Goal: Check status: Check status

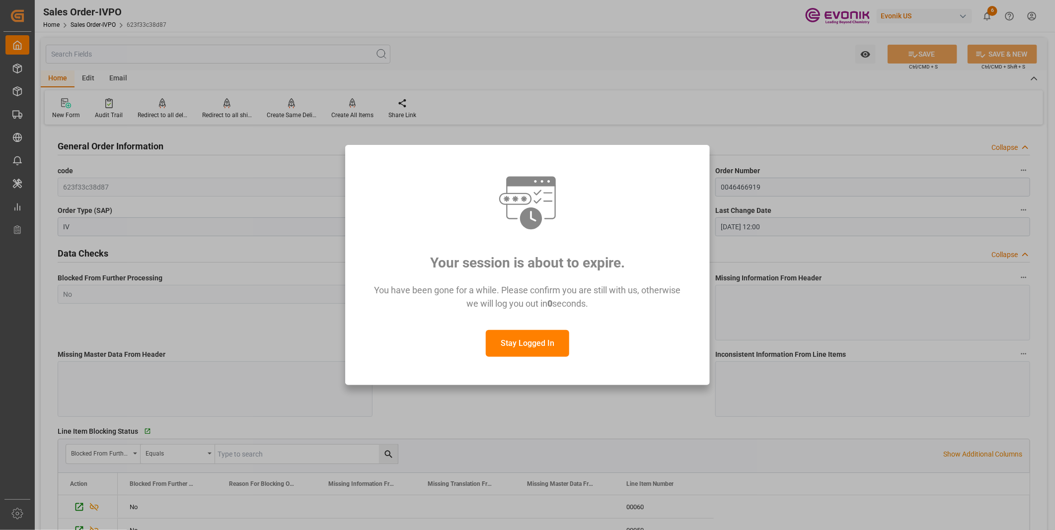
scroll to position [386, 0]
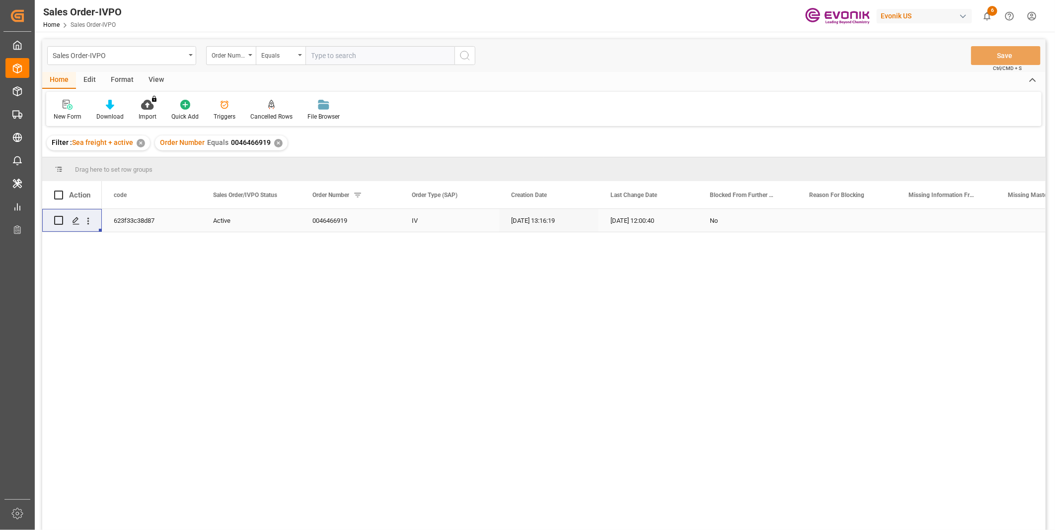
click at [370, 52] on input "text" at bounding box center [379, 55] width 149 height 19
paste input "0046465058"
type input "0046465058"
click at [467, 55] on icon "search button" at bounding box center [465, 56] width 12 height 12
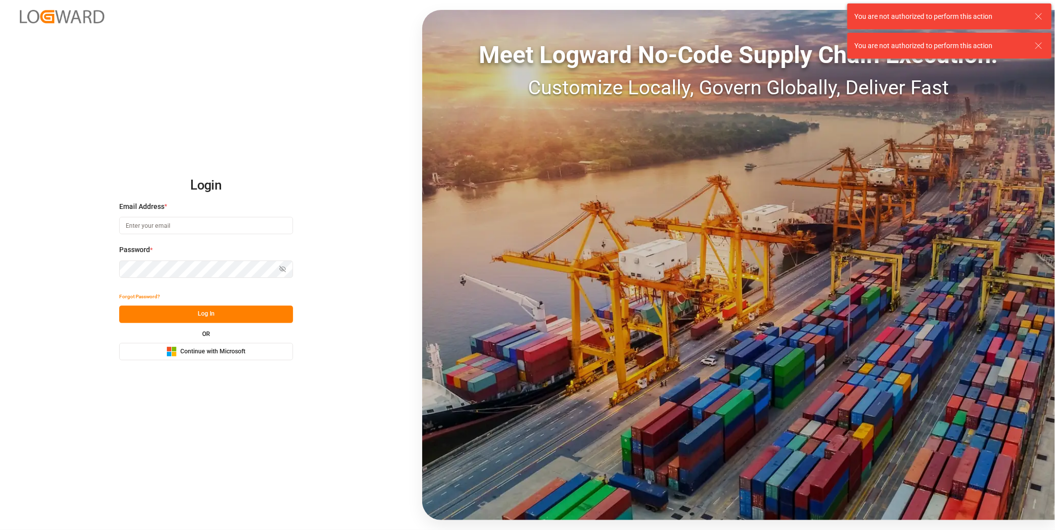
type input "julissa.then@leschaco.com"
click at [189, 314] on button "Log In" at bounding box center [206, 314] width 174 height 17
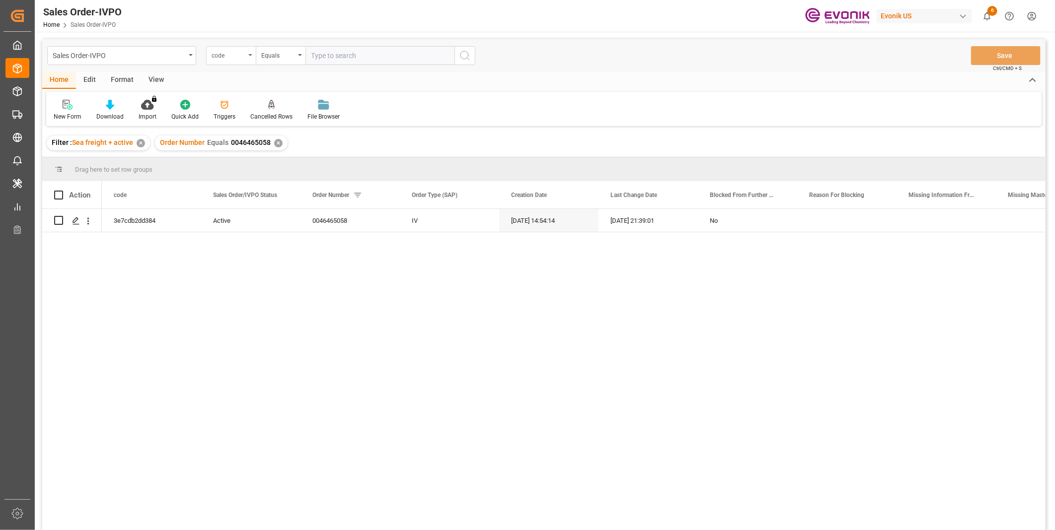
click at [224, 50] on div "code" at bounding box center [229, 54] width 34 height 11
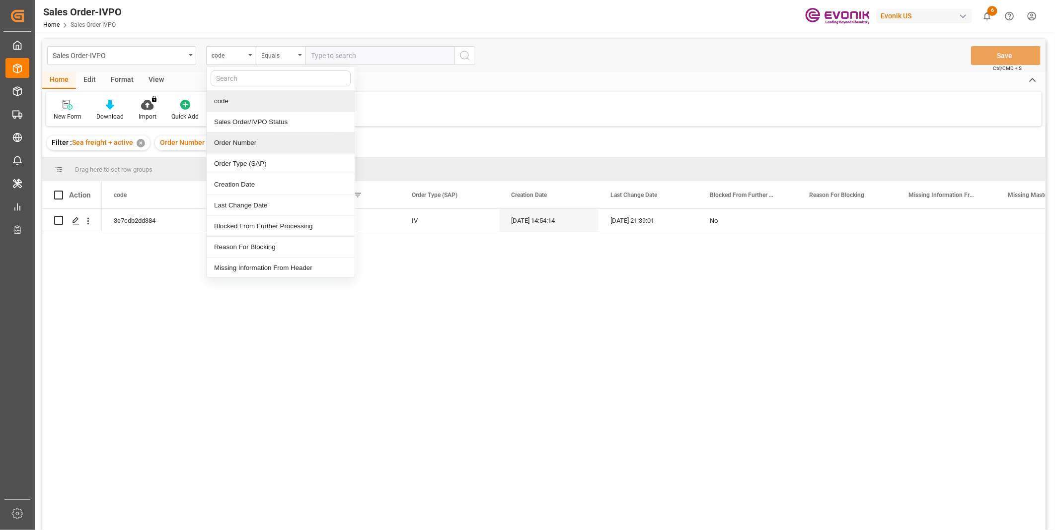
click at [226, 143] on div "Order Number" at bounding box center [281, 143] width 148 height 21
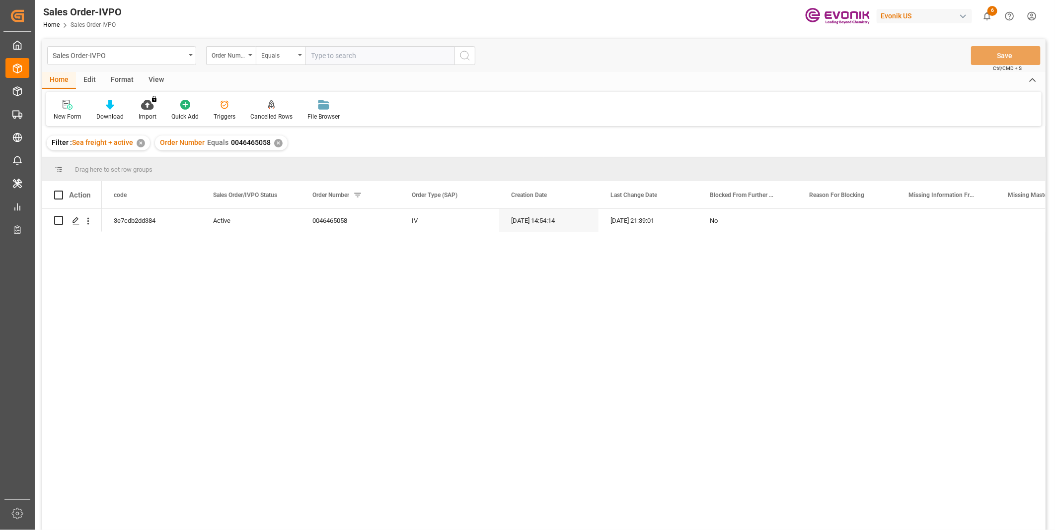
click at [353, 56] on input "text" at bounding box center [379, 55] width 149 height 19
paste input "0046465058"
type input "0046465058"
click at [470, 53] on icon "search button" at bounding box center [465, 56] width 12 height 12
click at [276, 146] on div "✕" at bounding box center [278, 143] width 8 height 8
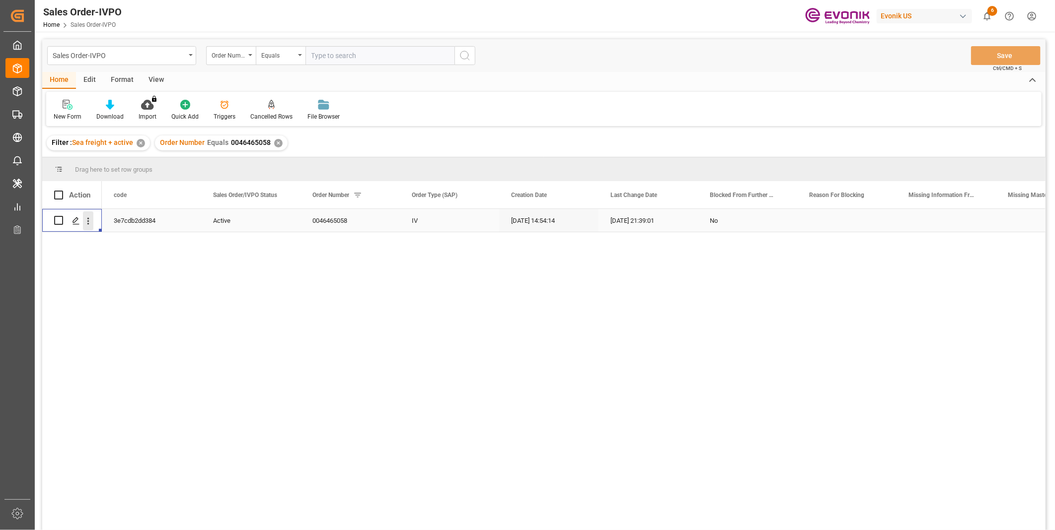
click at [91, 222] on icon "open menu" at bounding box center [88, 221] width 10 height 10
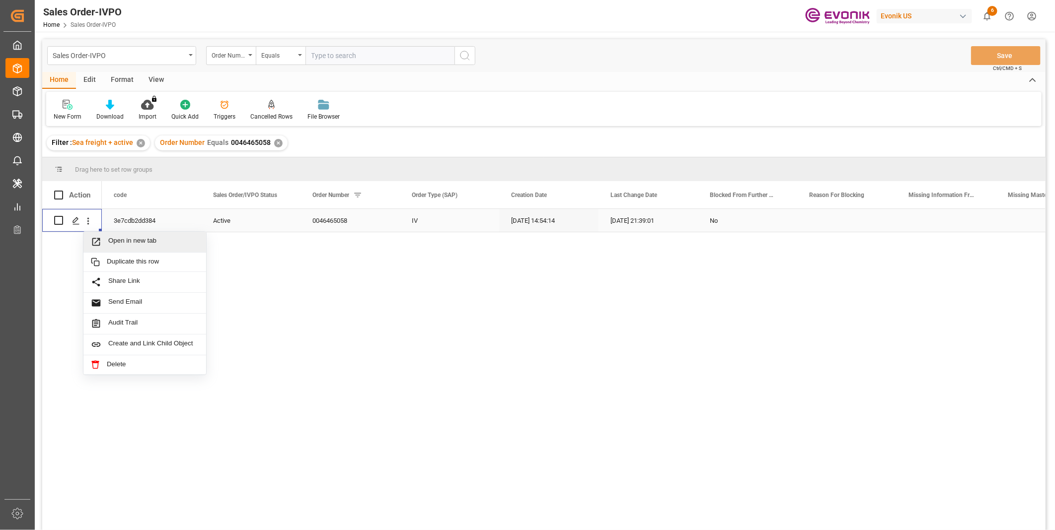
click at [122, 235] on div "Open in new tab" at bounding box center [144, 242] width 123 height 21
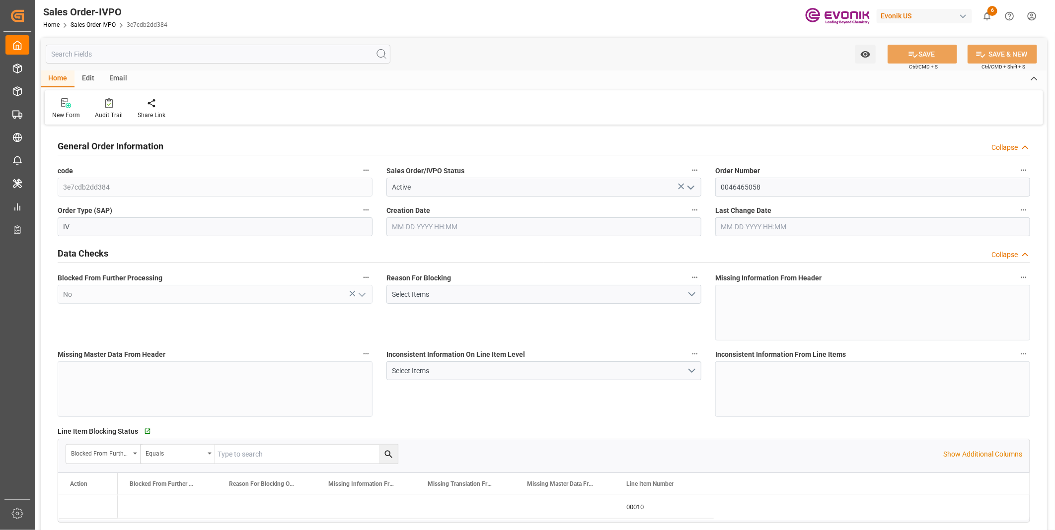
type input "COCTG"
type input "0"
type input "1"
type input "1425.24"
type input "08-14-2025 14:54"
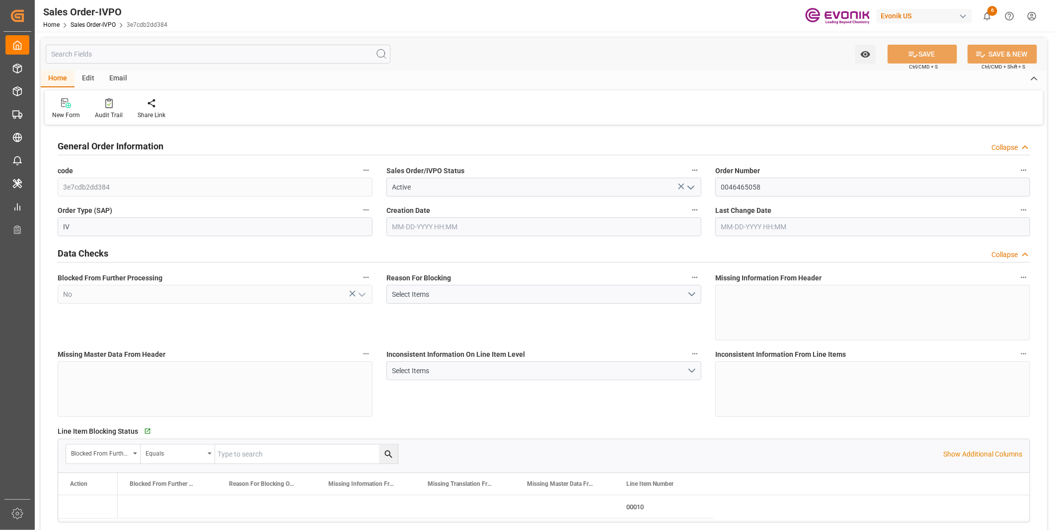
type input "09-04-2025 21:39"
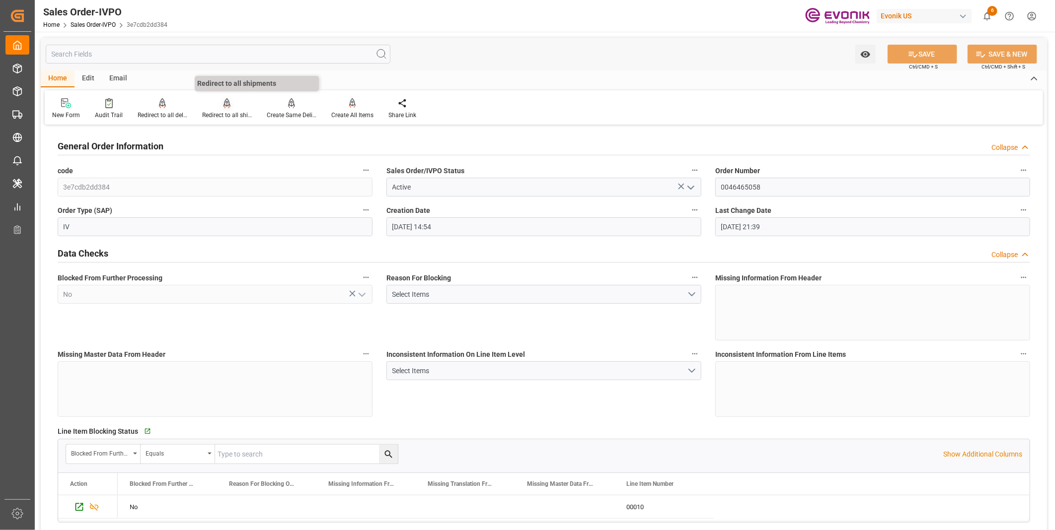
click at [218, 116] on div "Redirect to all shipments" at bounding box center [227, 115] width 50 height 9
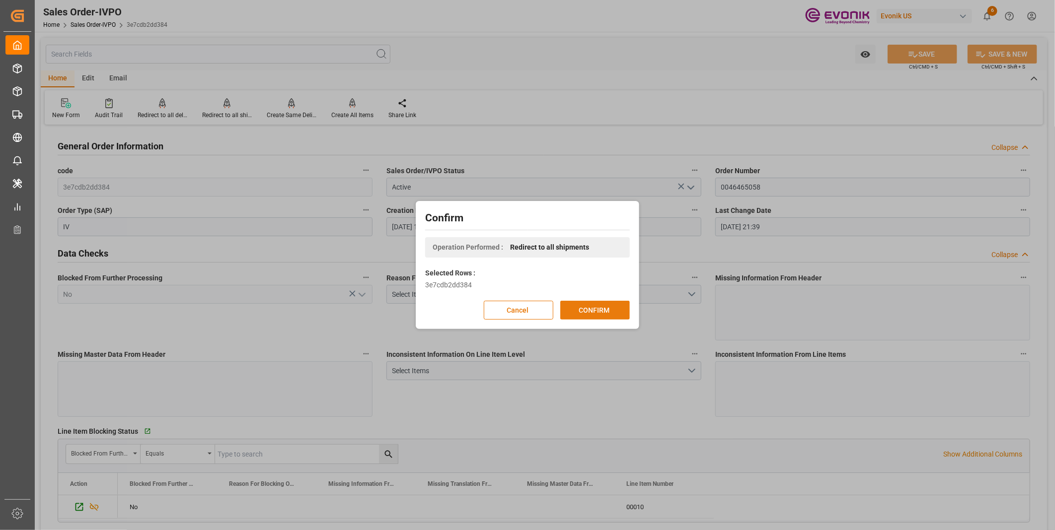
click at [578, 308] on button "CONFIRM" at bounding box center [595, 310] width 70 height 19
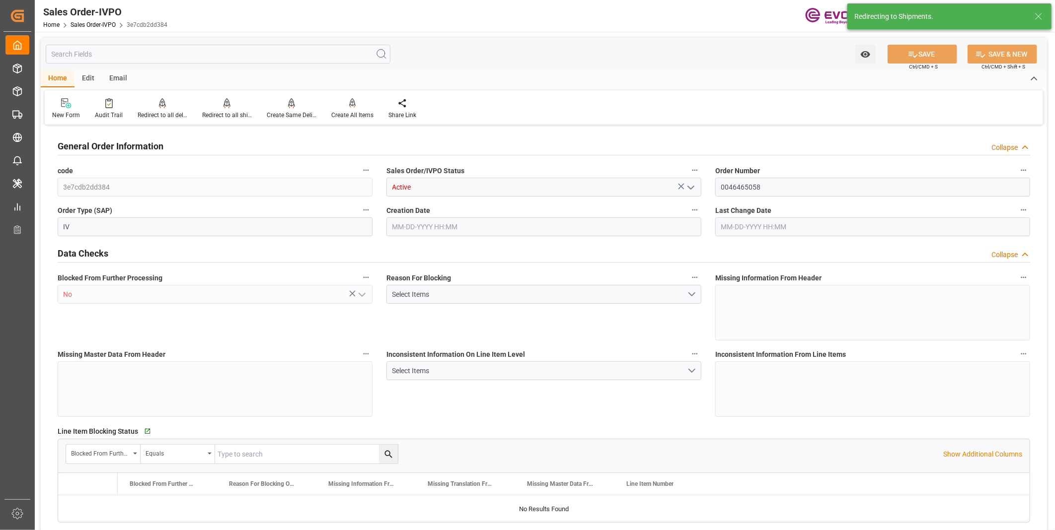
type input "COCTG"
type input "0"
type input "1"
type input "1425.24"
type input "08-14-2025 14:54"
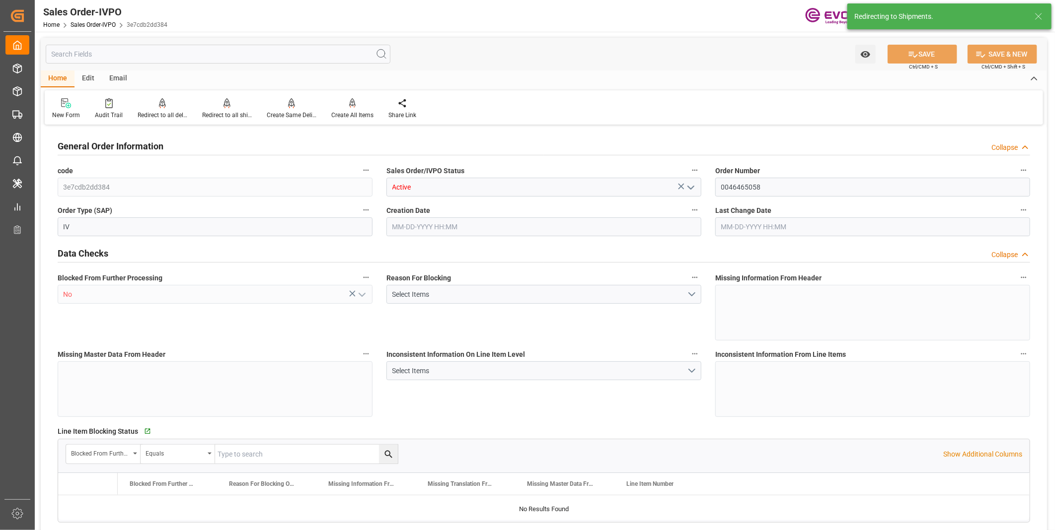
type input "09-04-2025 21:39"
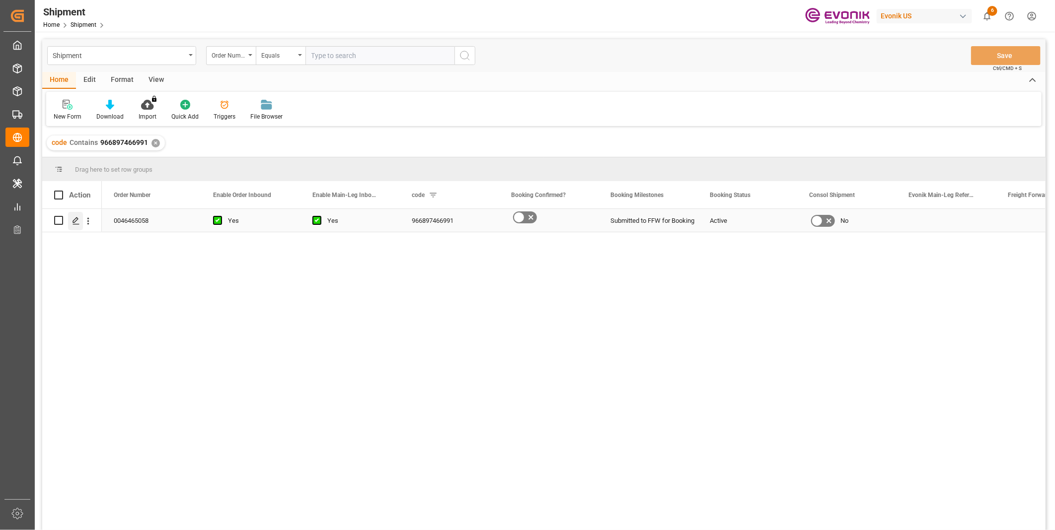
click at [77, 224] on line "Press SPACE to select this row." at bounding box center [76, 224] width 6 height 0
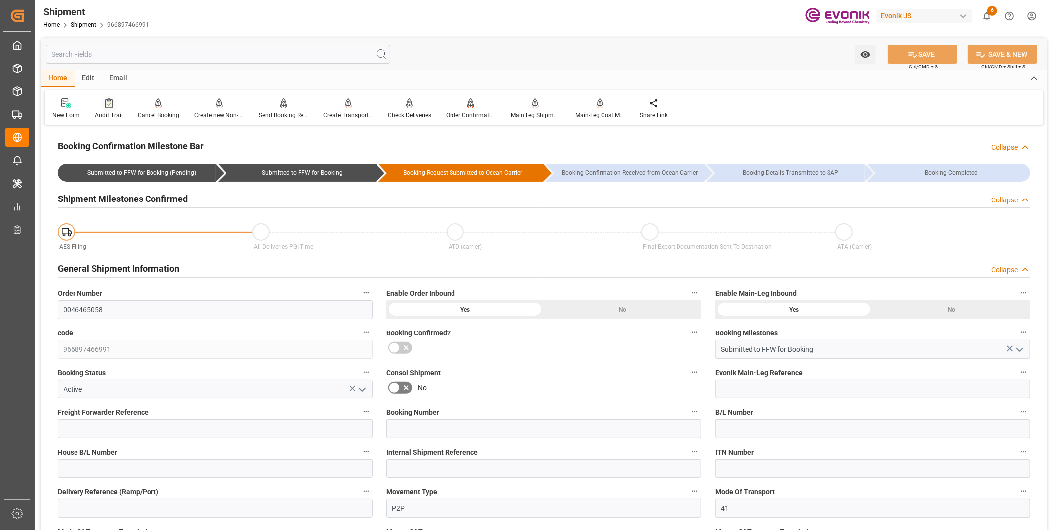
click at [111, 111] on div "Audit Trail" at bounding box center [109, 115] width 28 height 9
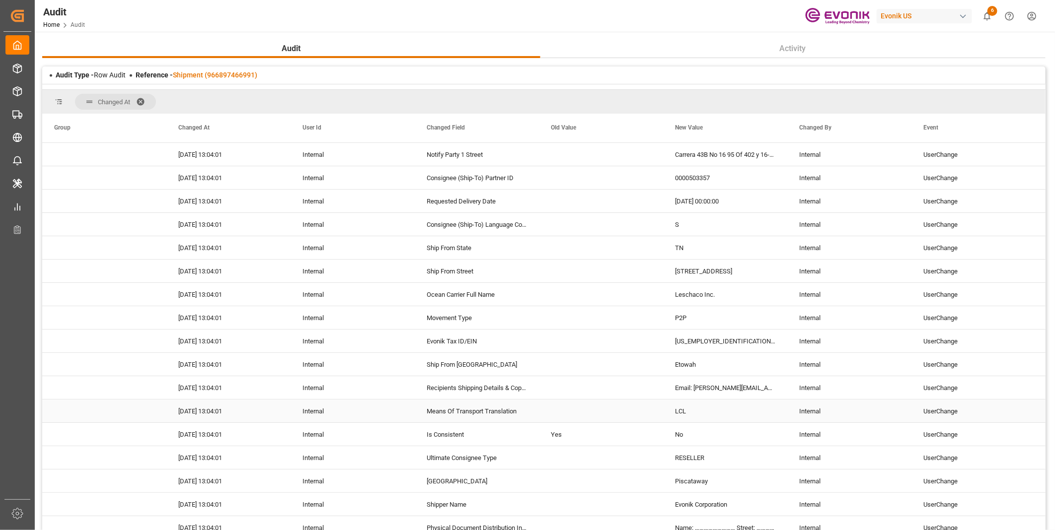
scroll to position [110, 0]
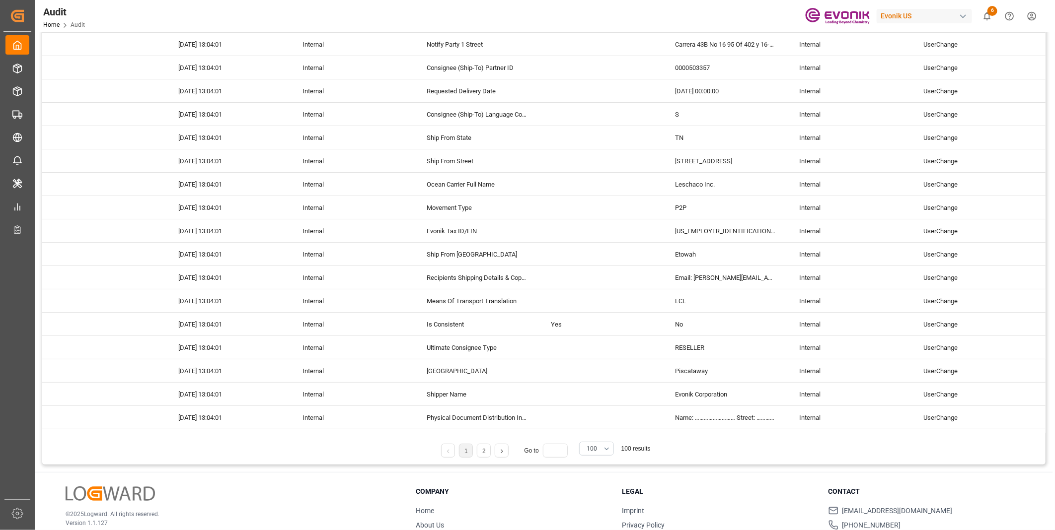
click at [483, 454] on li "2" at bounding box center [484, 451] width 14 height 14
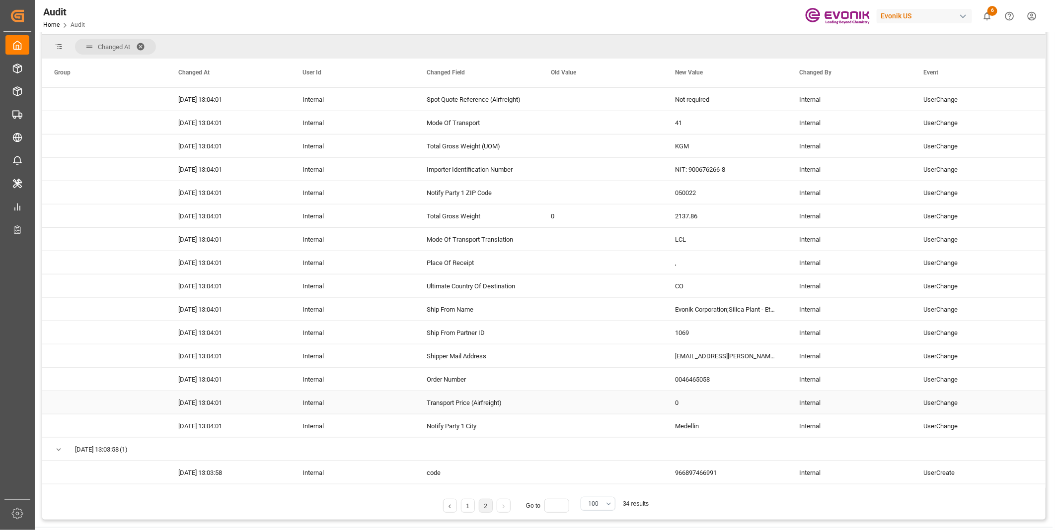
scroll to position [165, 0]
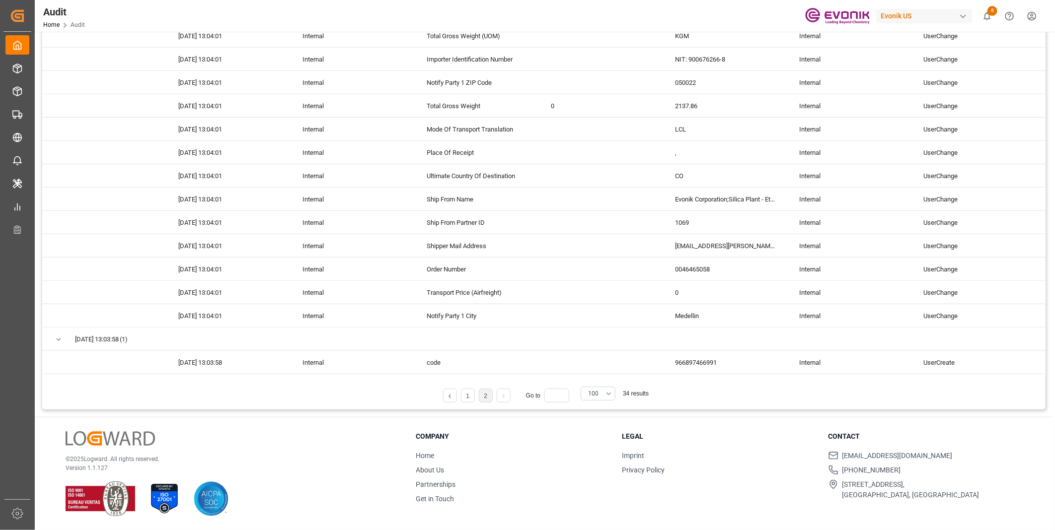
click at [502, 393] on link at bounding box center [503, 396] width 13 height 14
click at [473, 393] on li "1" at bounding box center [468, 396] width 14 height 14
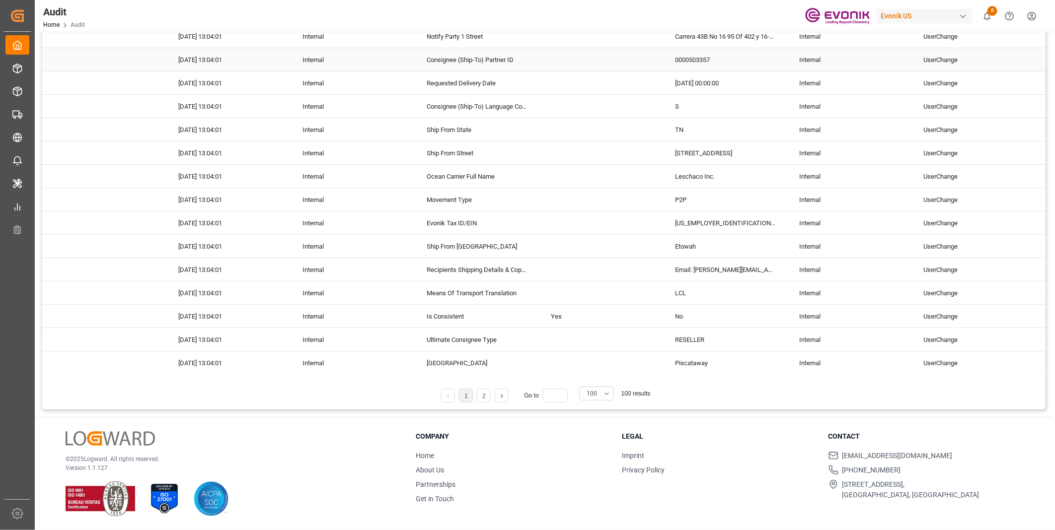
scroll to position [2312, 0]
